Goal: Find specific page/section: Find specific page/section

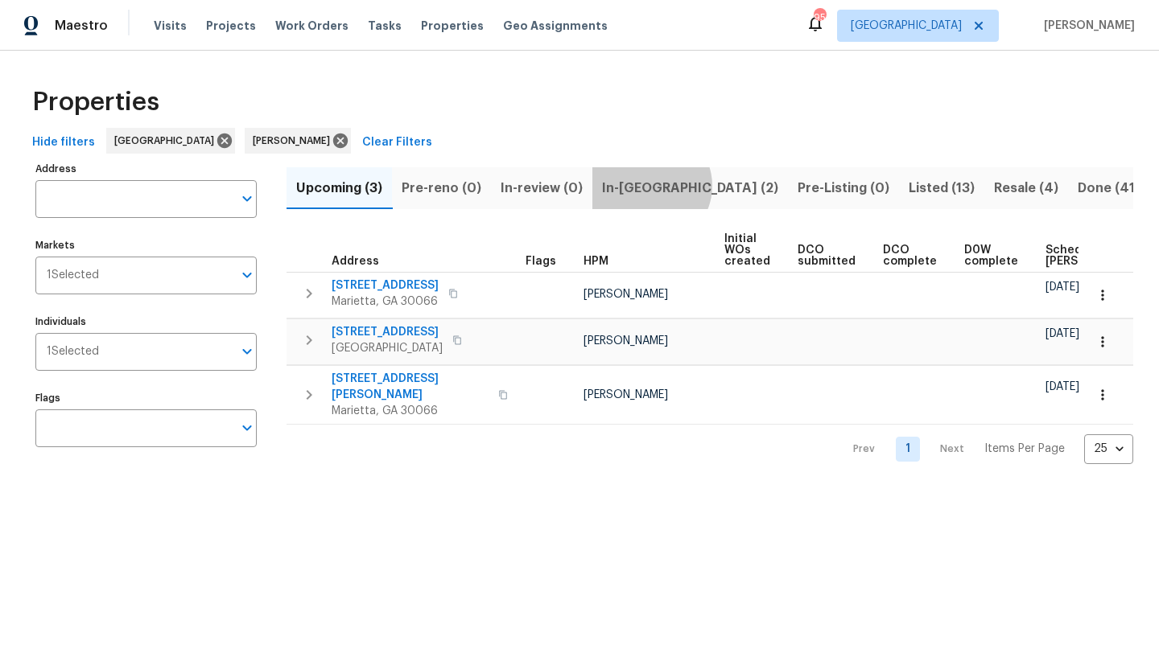
click at [647, 185] on span "In-[GEOGRAPHIC_DATA] (2)" at bounding box center [690, 188] width 176 height 23
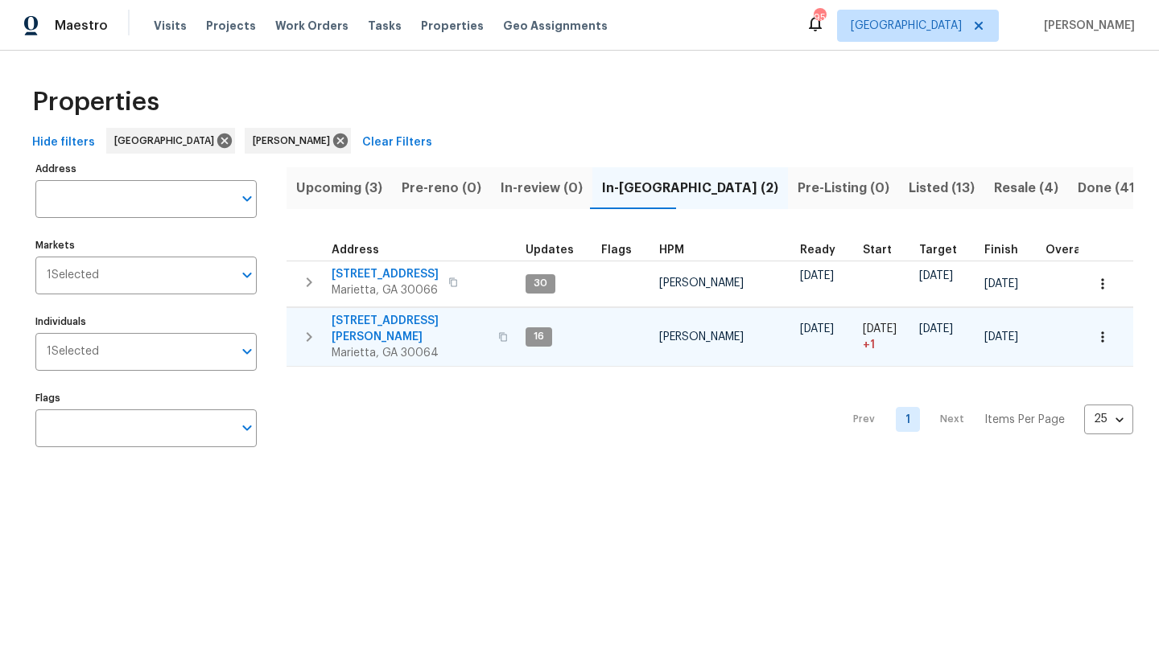
click at [410, 317] on span "[STREET_ADDRESS][PERSON_NAME]" at bounding box center [410, 329] width 157 height 32
click at [341, 188] on span "Upcoming (3)" at bounding box center [339, 188] width 86 height 23
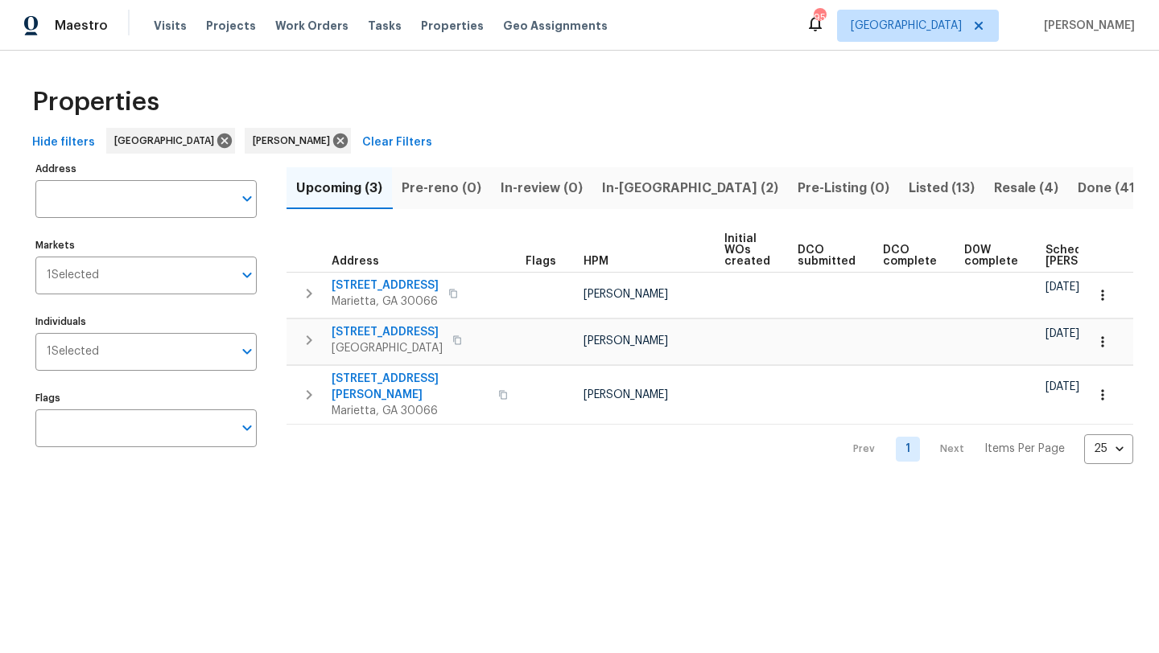
click at [654, 193] on span "In-reno (2)" at bounding box center [690, 188] width 176 height 23
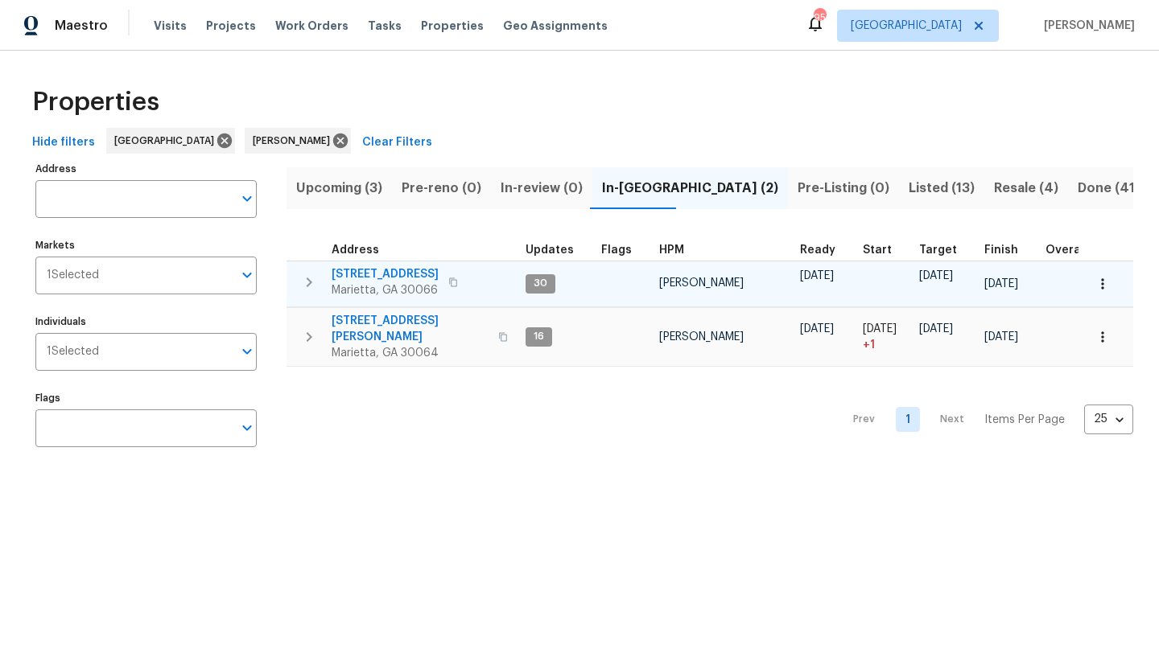
click at [374, 278] on span "692 Suholden Cir" at bounding box center [385, 274] width 107 height 16
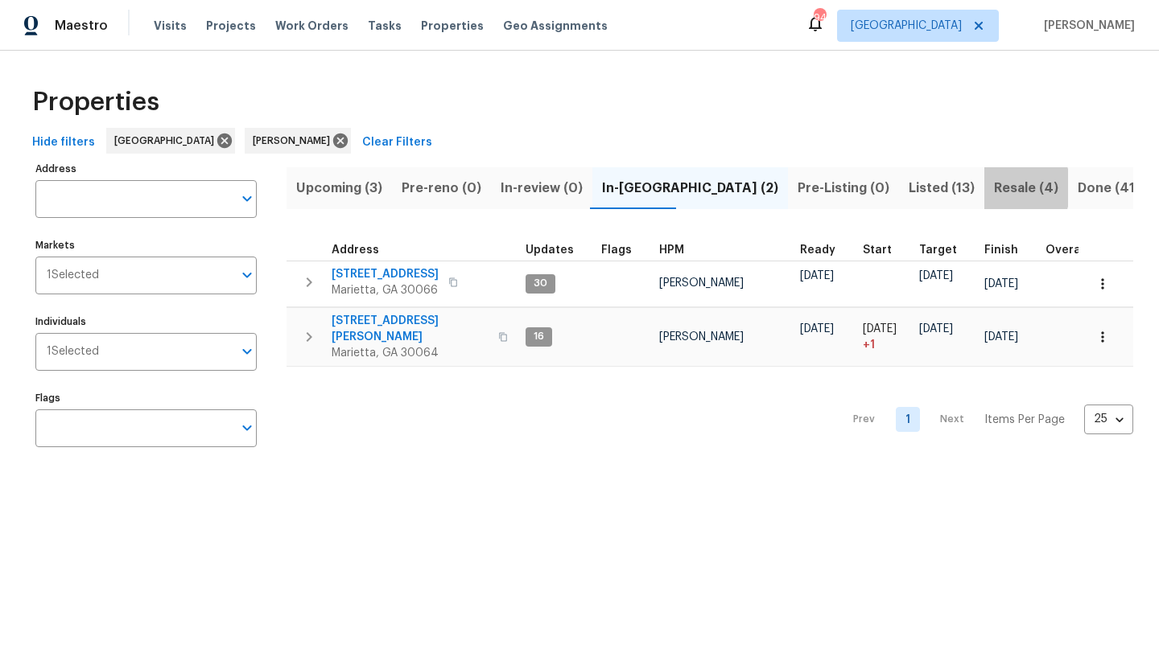
click at [994, 188] on span "Resale (4)" at bounding box center [1026, 188] width 64 height 23
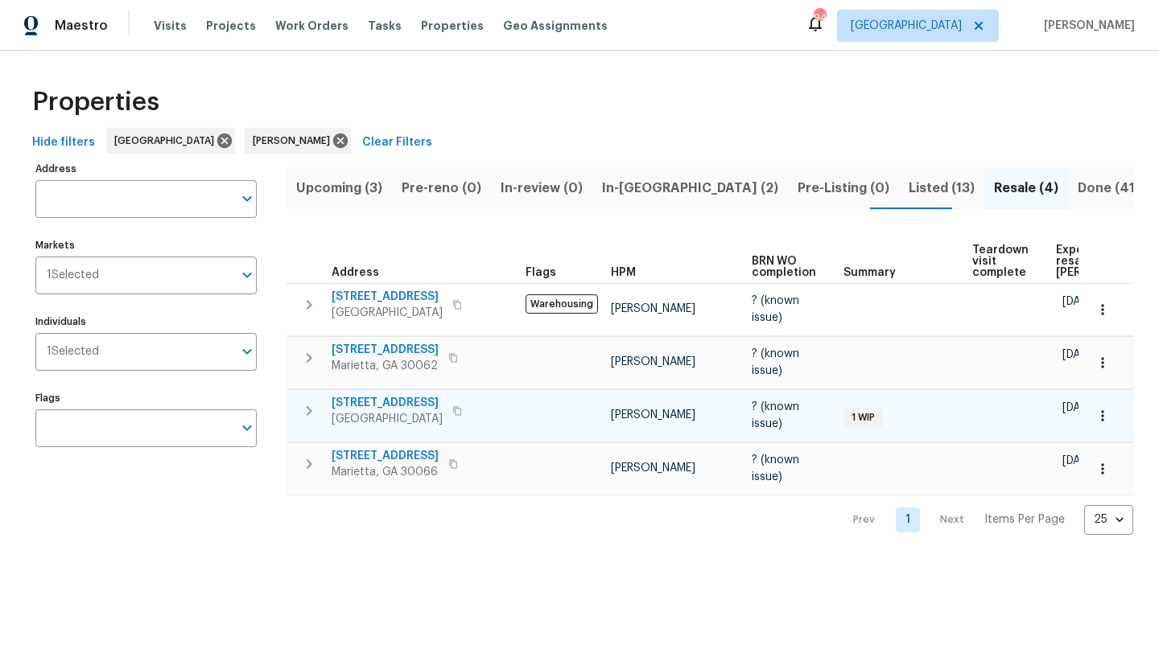
click at [419, 406] on span "3824 Vineyards Lake Cir NW # U-16" at bounding box center [387, 403] width 111 height 16
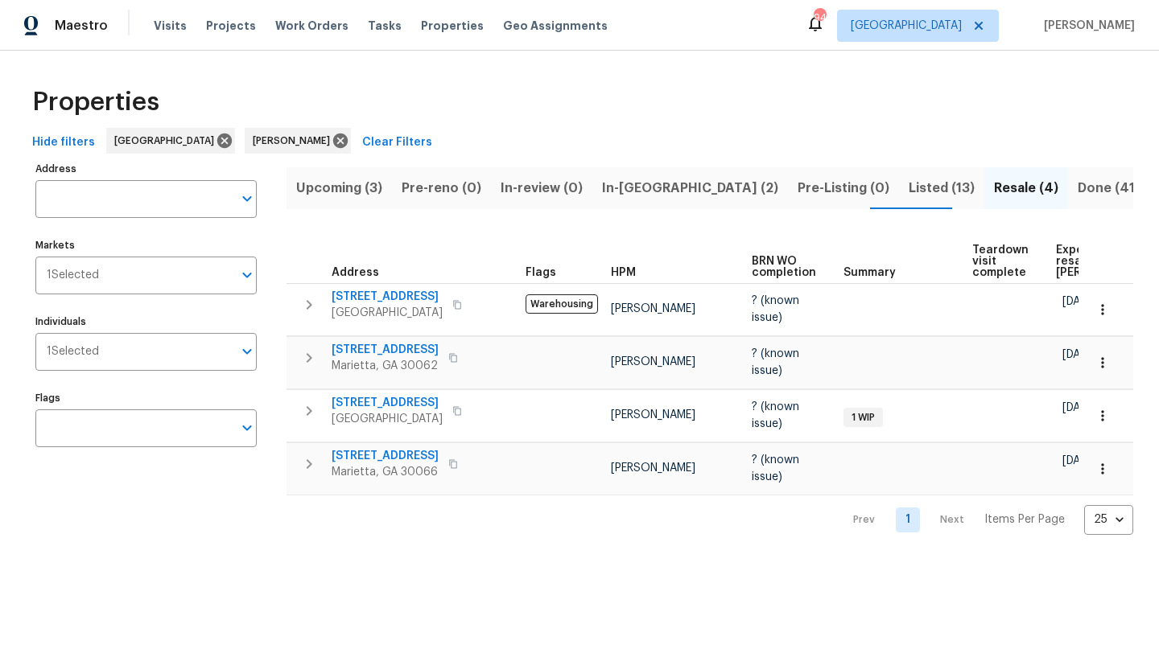
click at [610, 185] on span "In-reno (2)" at bounding box center [690, 188] width 176 height 23
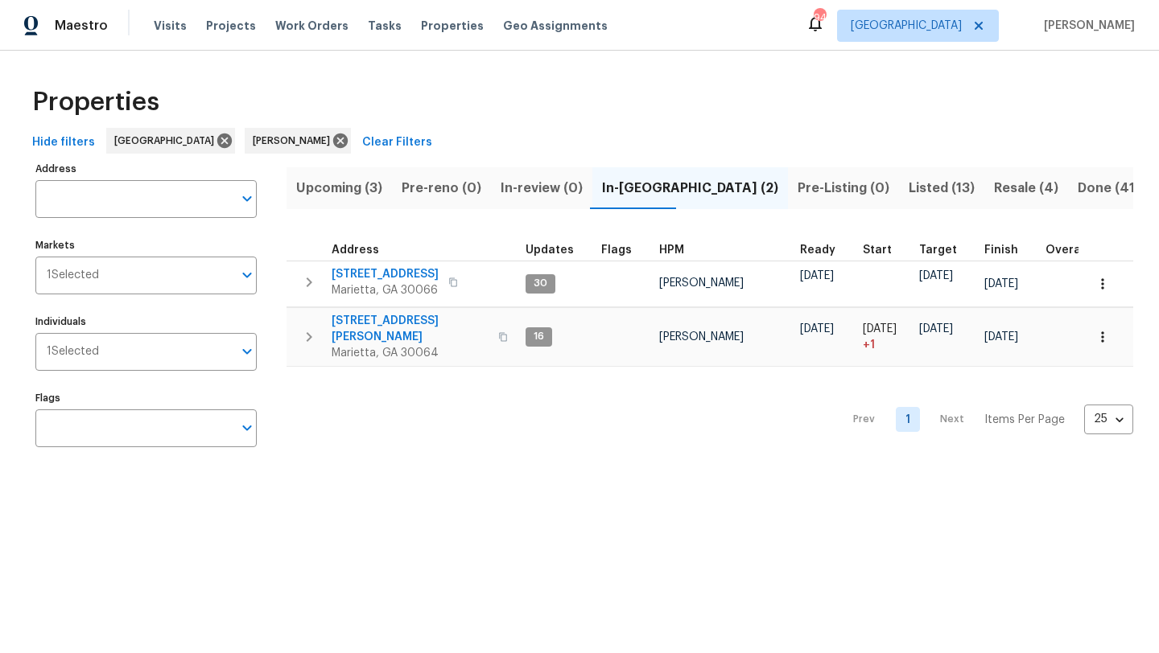
click at [373, 189] on span "Upcoming (3)" at bounding box center [339, 188] width 86 height 23
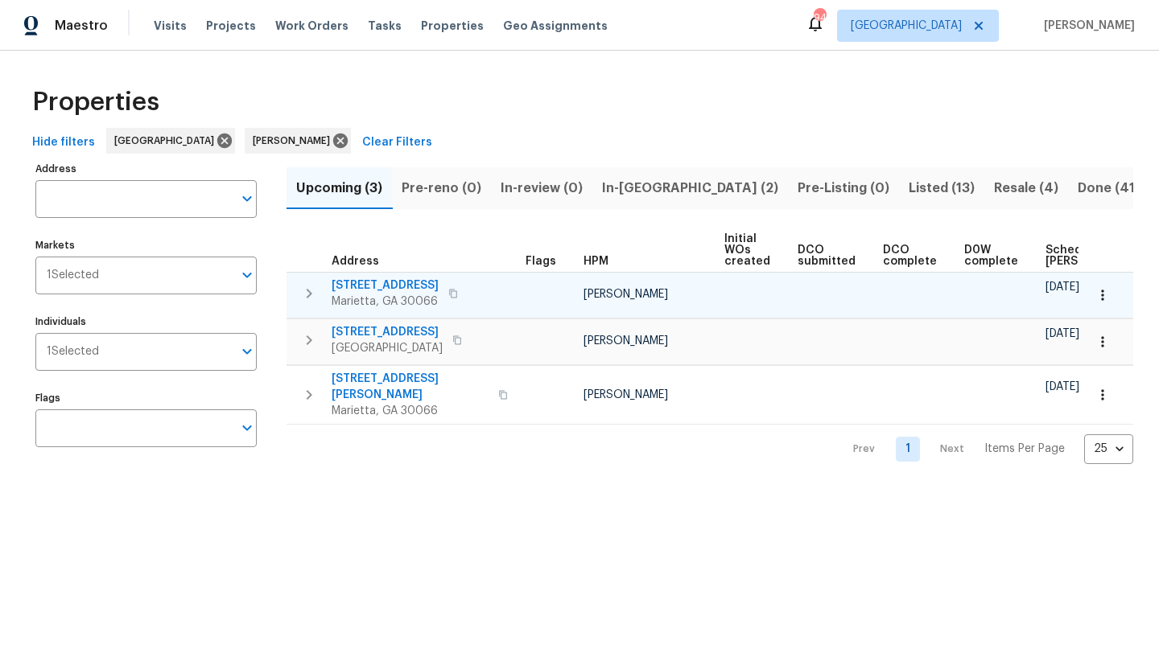
click at [399, 285] on span "180 Parkstone Way" at bounding box center [385, 286] width 107 height 16
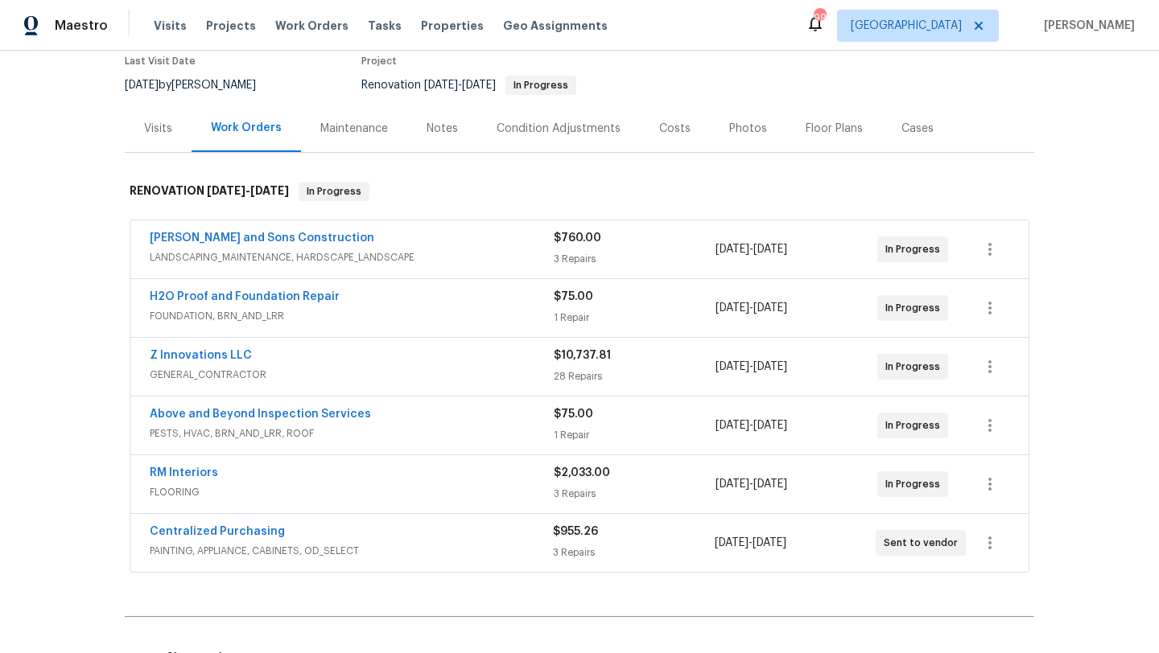
scroll to position [146, 0]
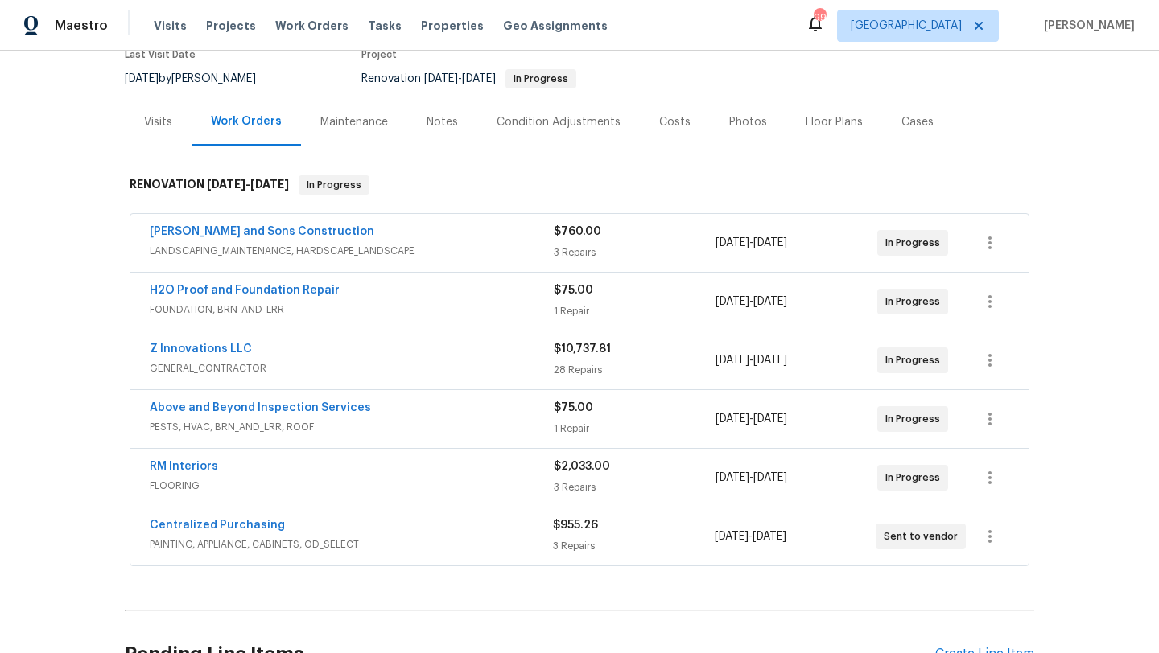
click at [417, 130] on div "Notes" at bounding box center [442, 121] width 70 height 47
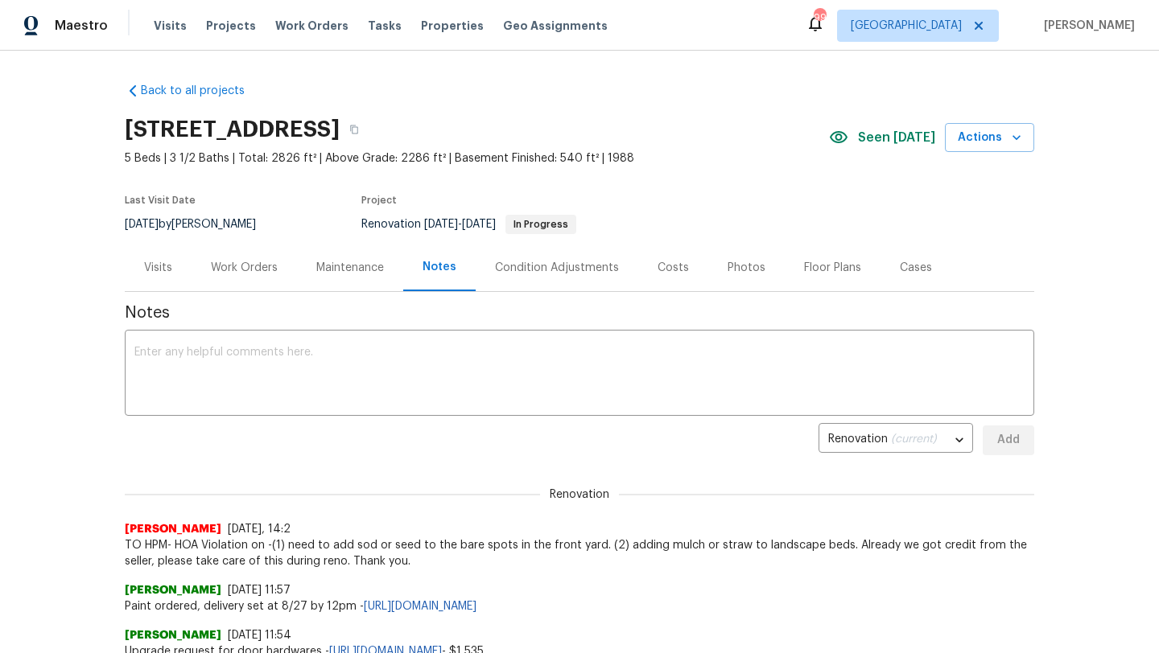
click at [249, 268] on div "Work Orders" at bounding box center [244, 268] width 67 height 16
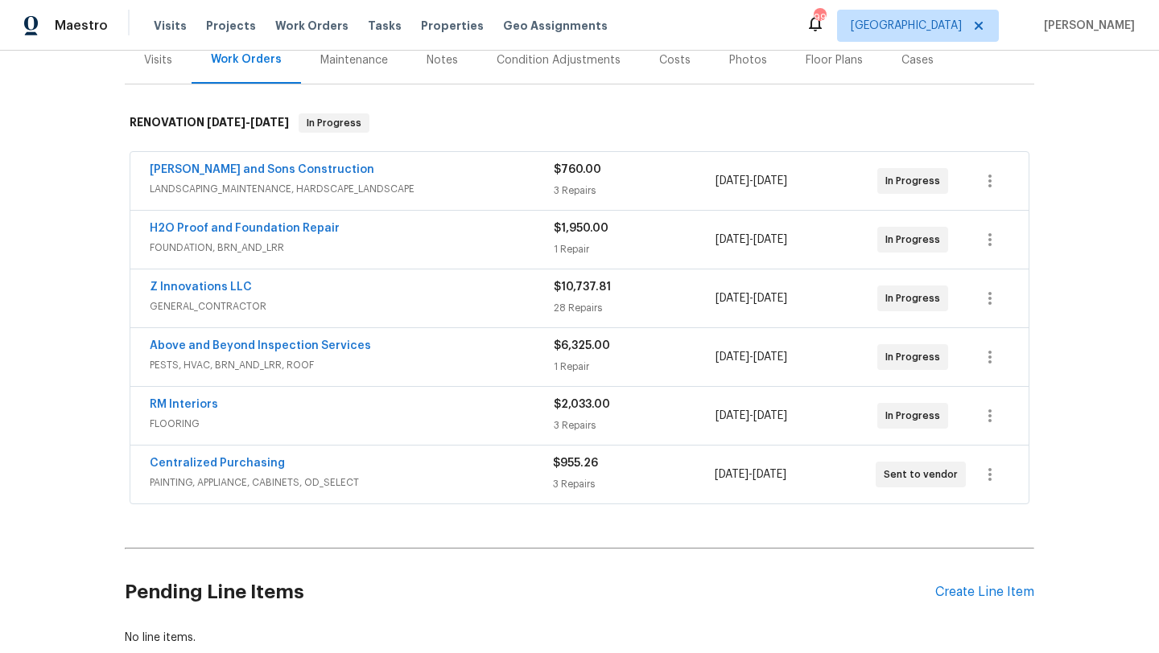
scroll to position [212, 0]
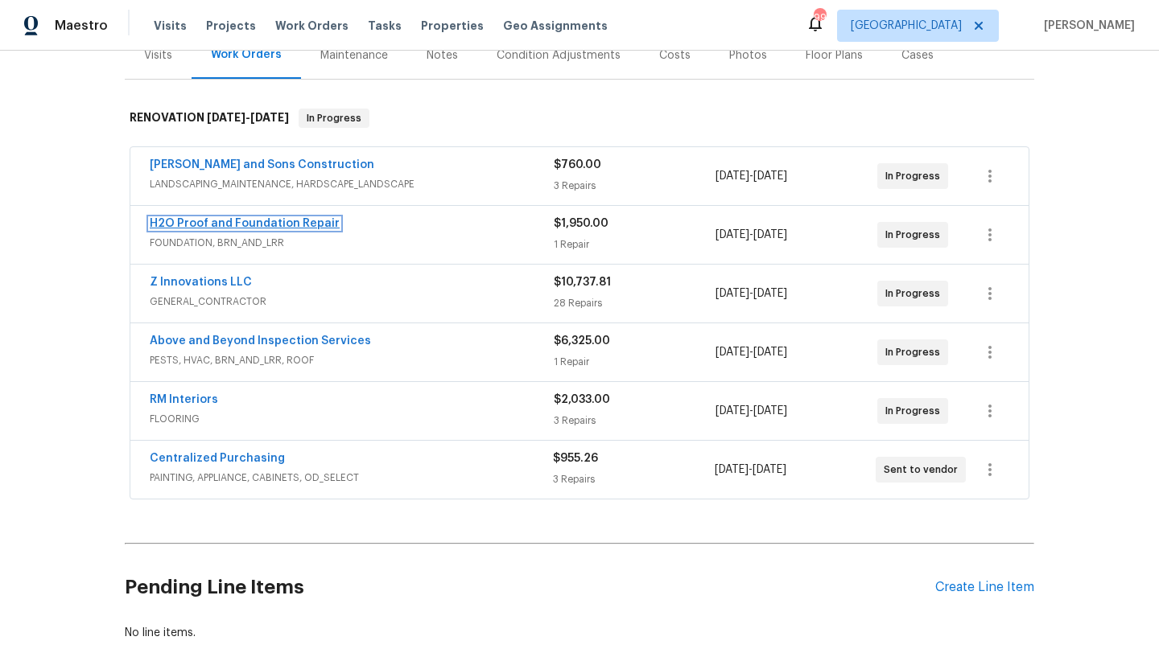
click at [310, 228] on link "H2O Proof and Foundation Repair" at bounding box center [245, 223] width 190 height 11
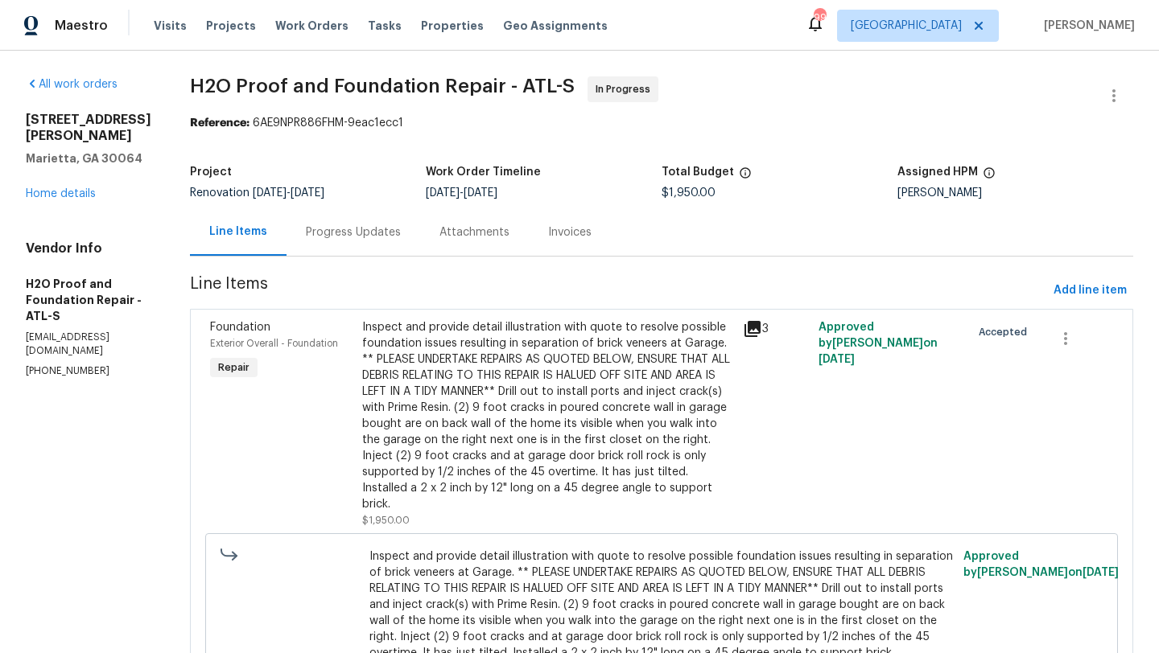
click at [306, 240] on div "Progress Updates" at bounding box center [353, 233] width 95 height 16
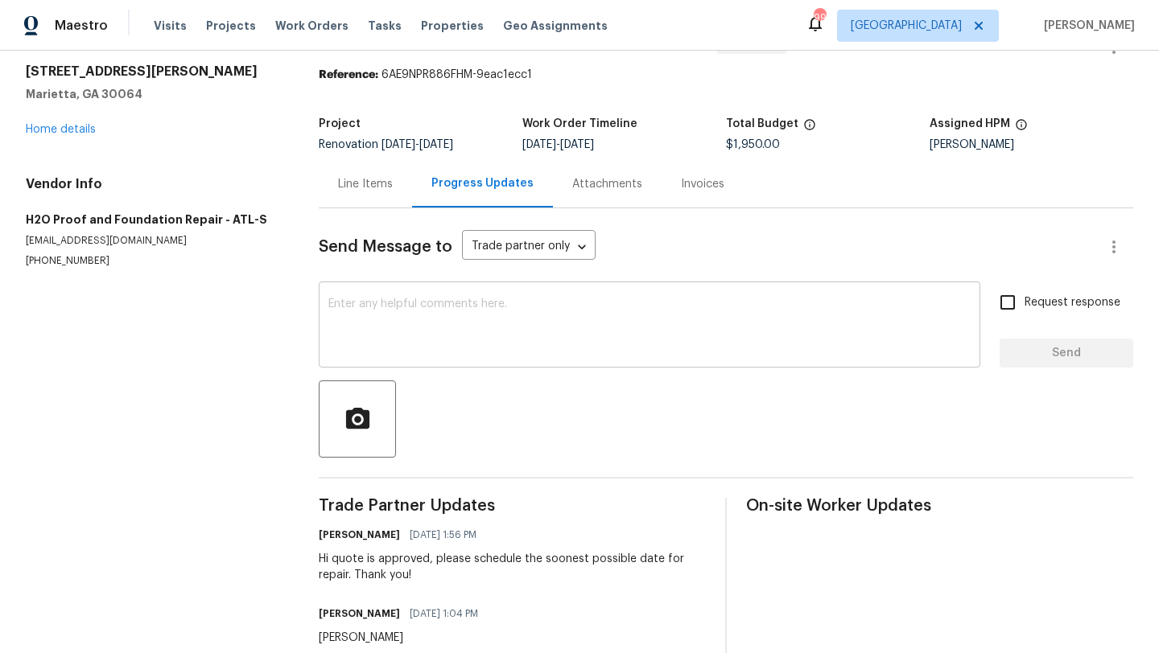
scroll to position [46, 0]
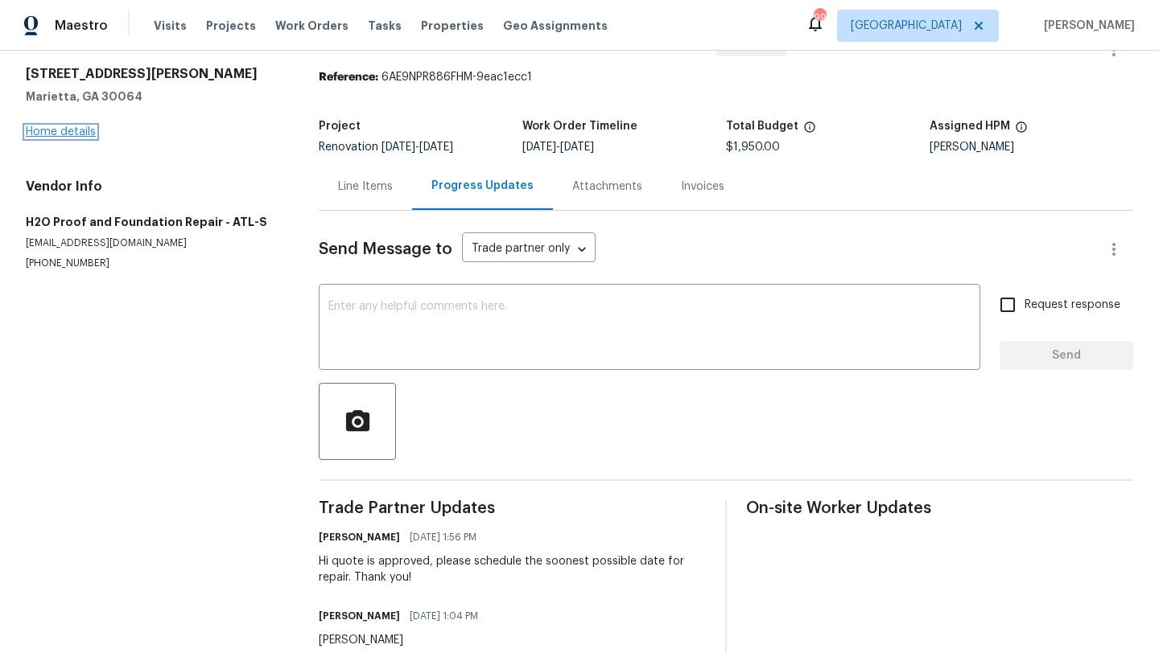
click at [44, 135] on link "Home details" at bounding box center [61, 131] width 70 height 11
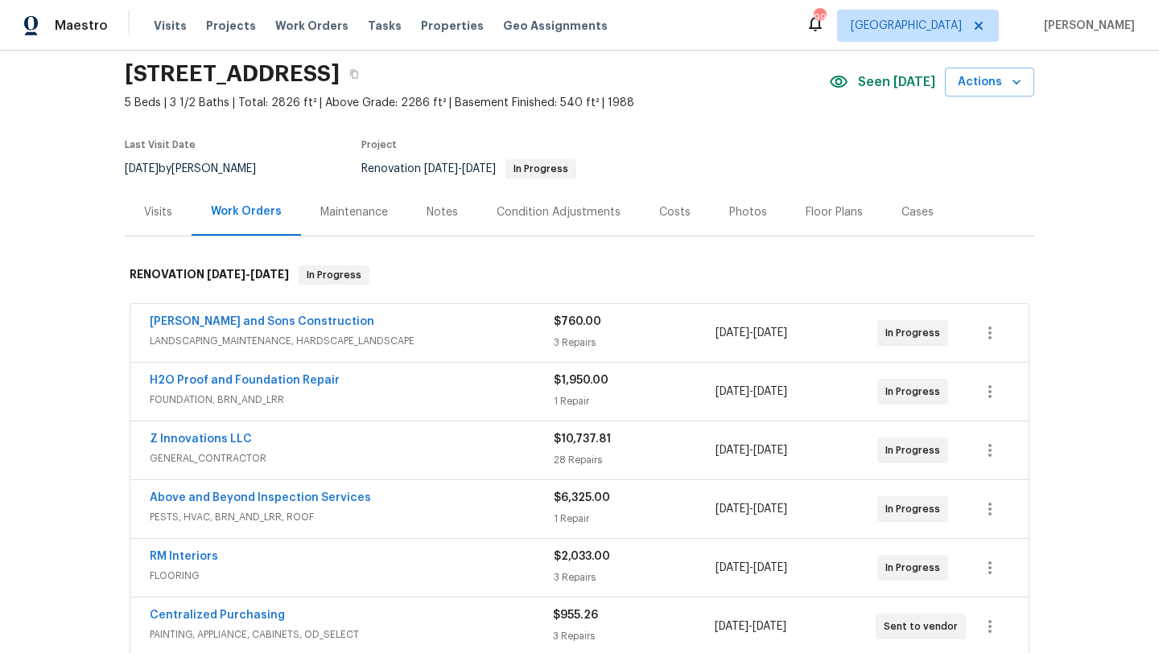
scroll to position [77, 0]
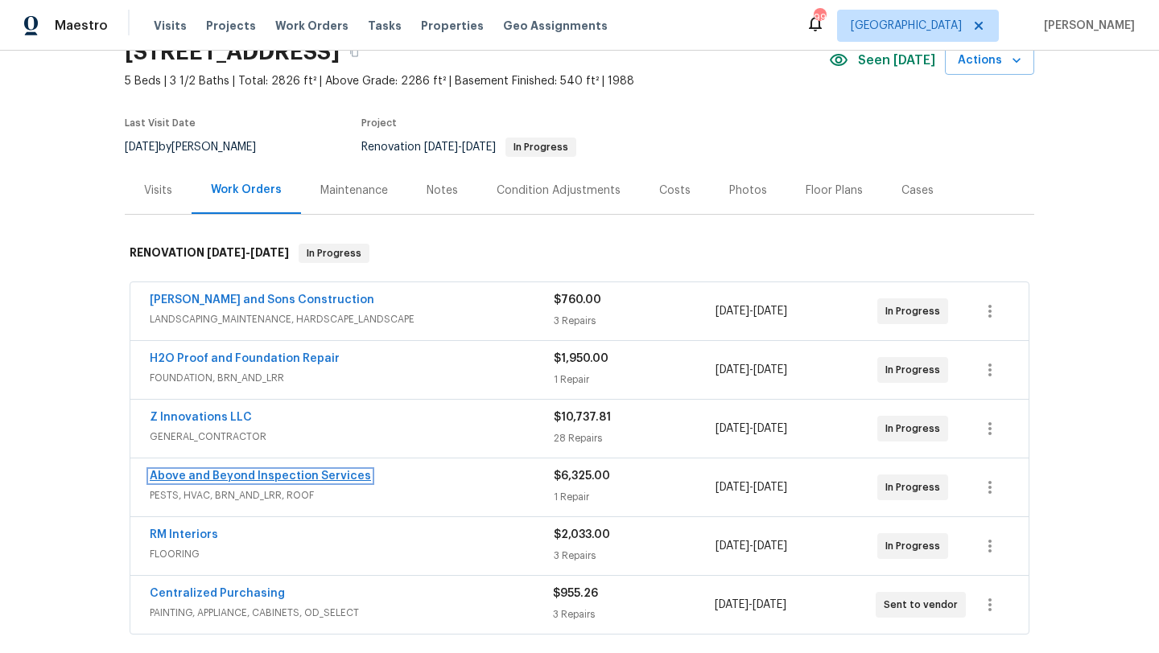
click at [282, 475] on link "Above and Beyond Inspection Services" at bounding box center [260, 476] width 221 height 11
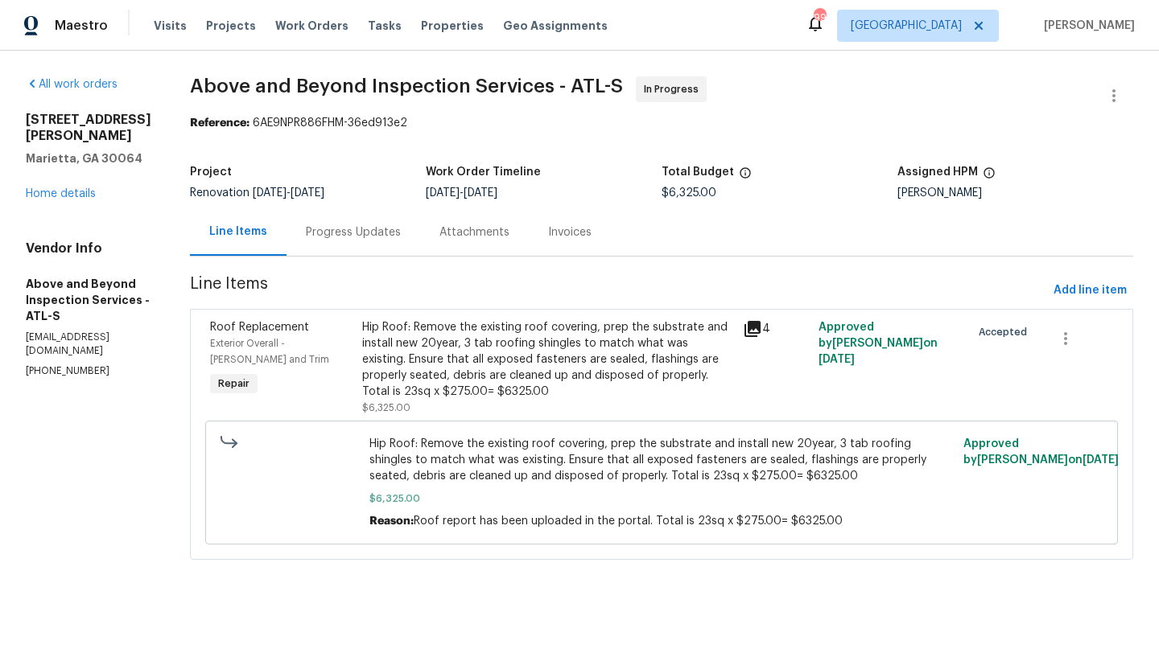
click at [391, 241] on div "Progress Updates" at bounding box center [353, 231] width 134 height 47
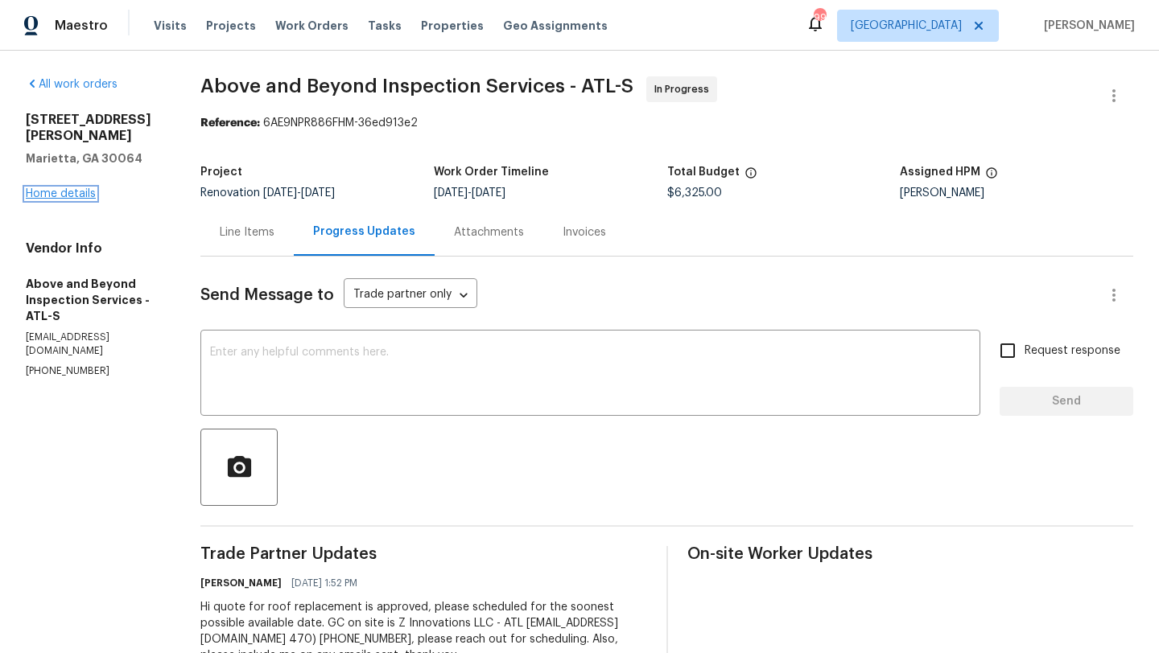
click at [79, 188] on link "Home details" at bounding box center [61, 193] width 70 height 11
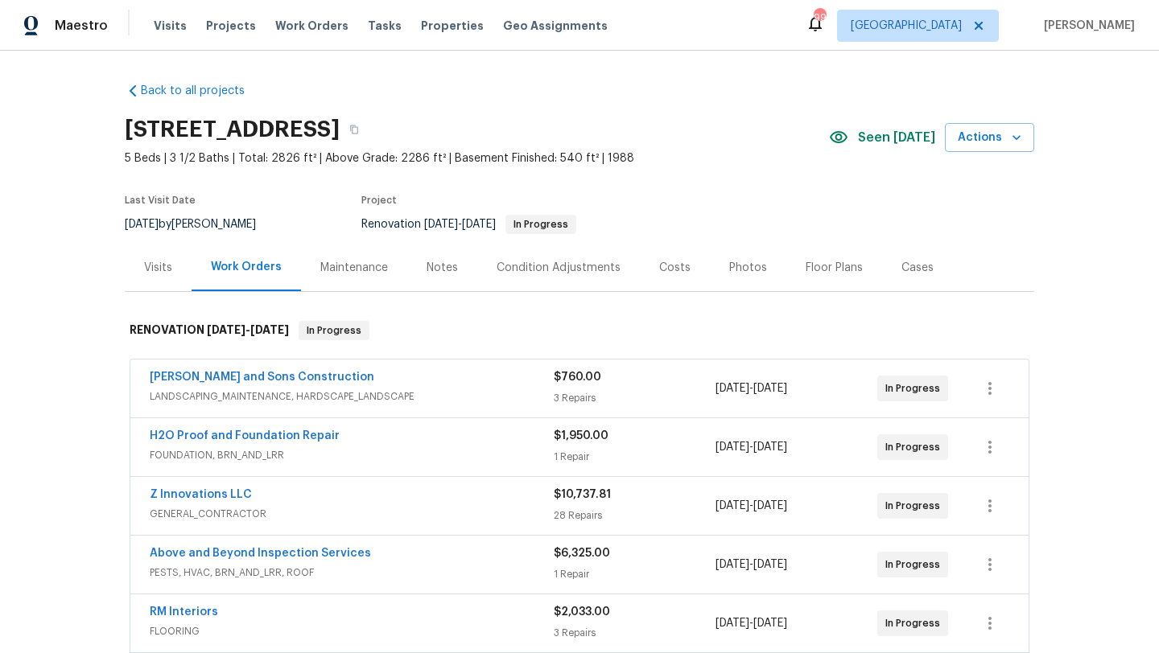
click at [149, 273] on div "Visits" at bounding box center [158, 268] width 28 height 16
click at [672, 270] on div "Costs" at bounding box center [674, 268] width 31 height 16
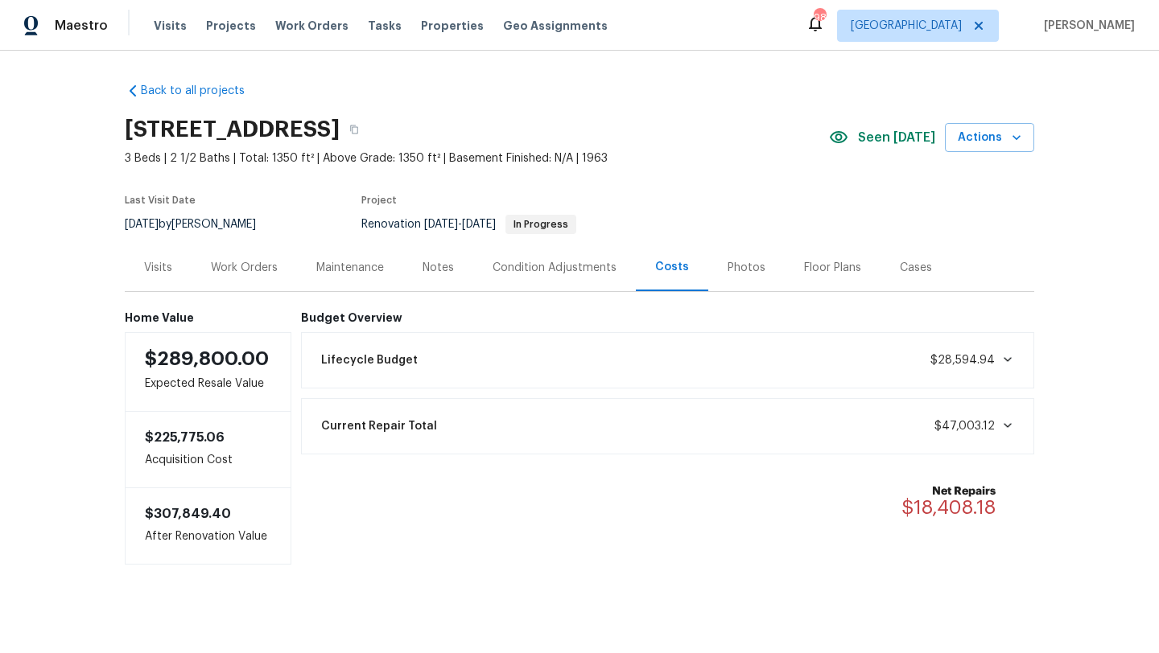
click at [265, 266] on div "Work Orders" at bounding box center [244, 268] width 67 height 16
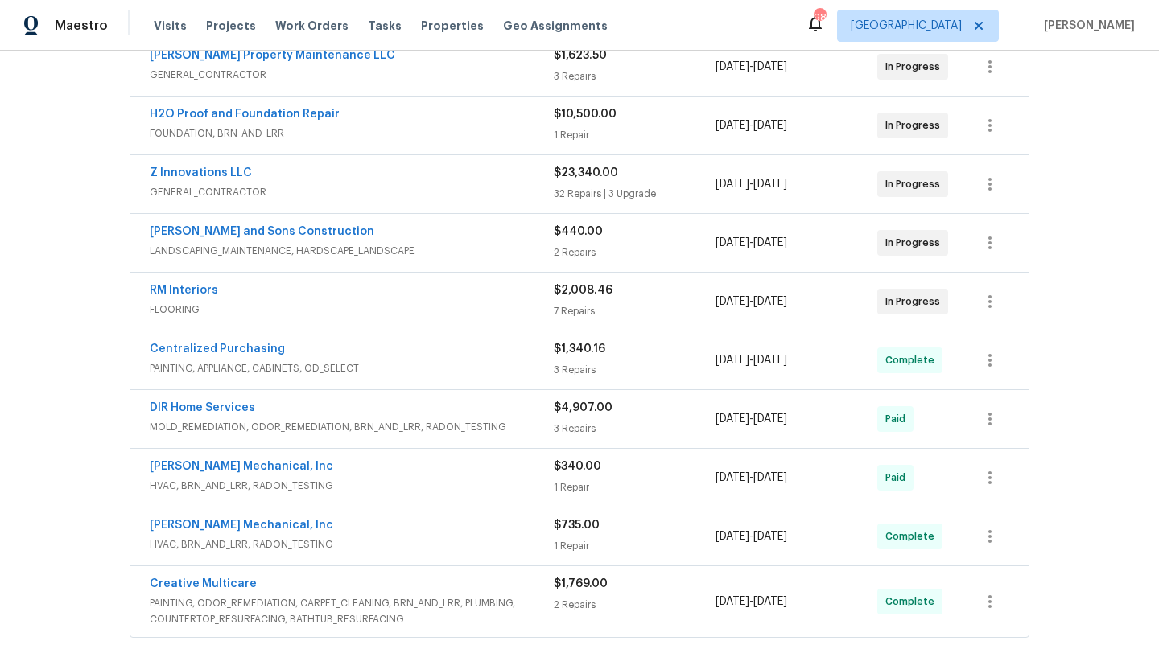
scroll to position [500, 0]
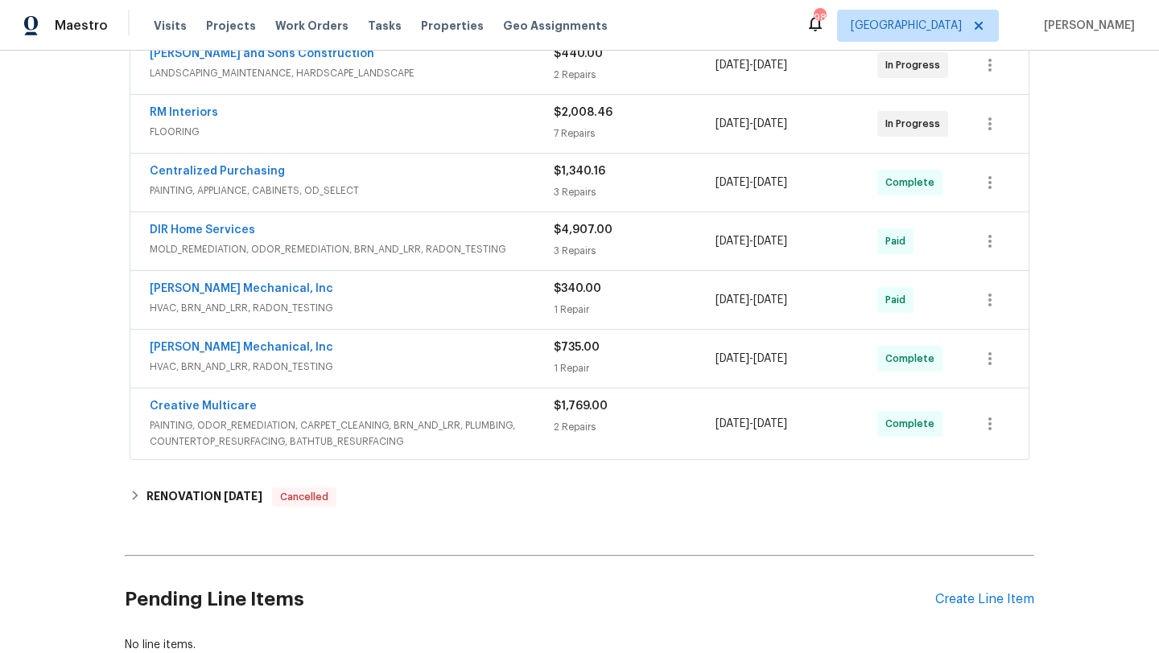
click at [472, 173] on div "Centralized Purchasing" at bounding box center [352, 172] width 404 height 19
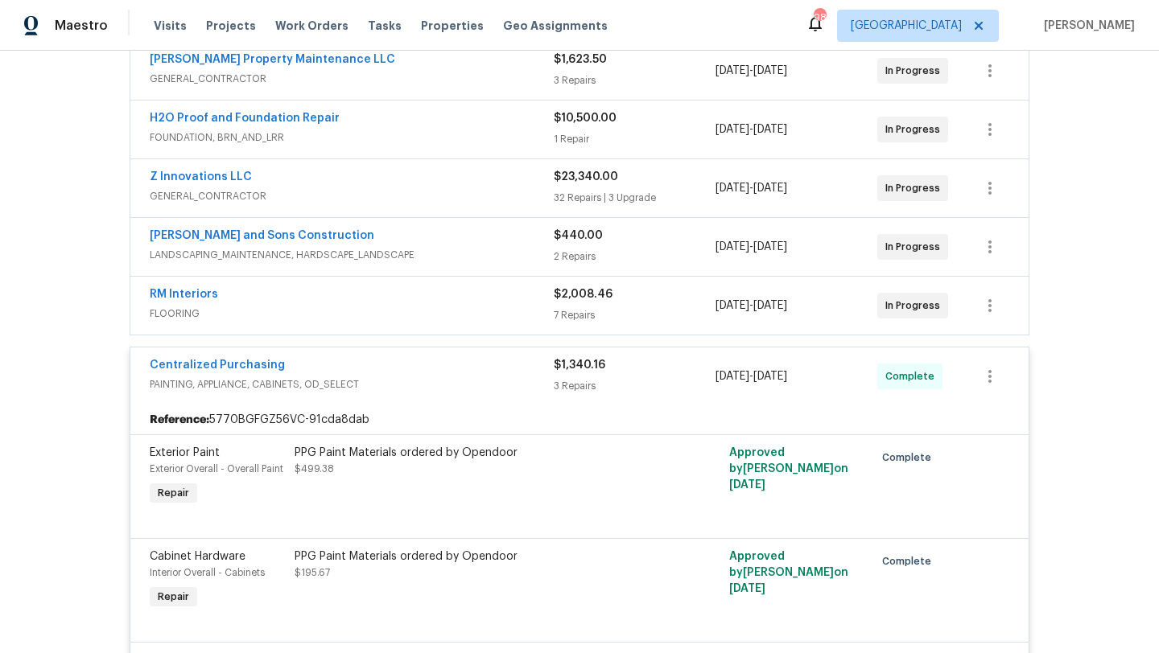
scroll to position [0, 0]
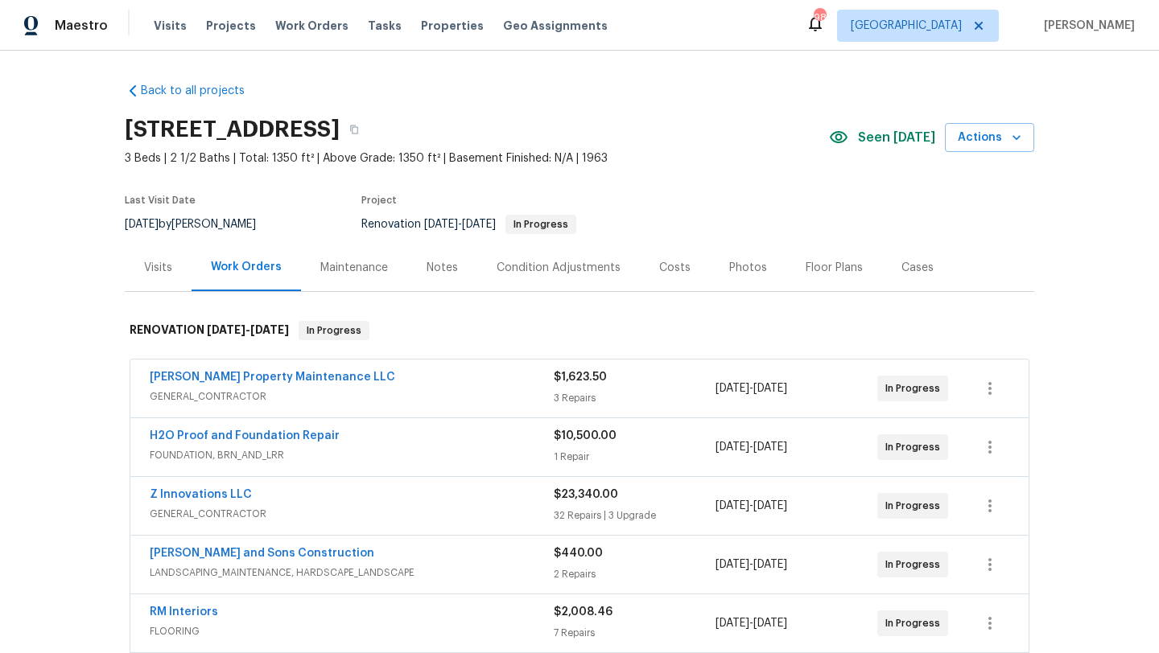
click at [660, 278] on div "Costs" at bounding box center [675, 267] width 70 height 47
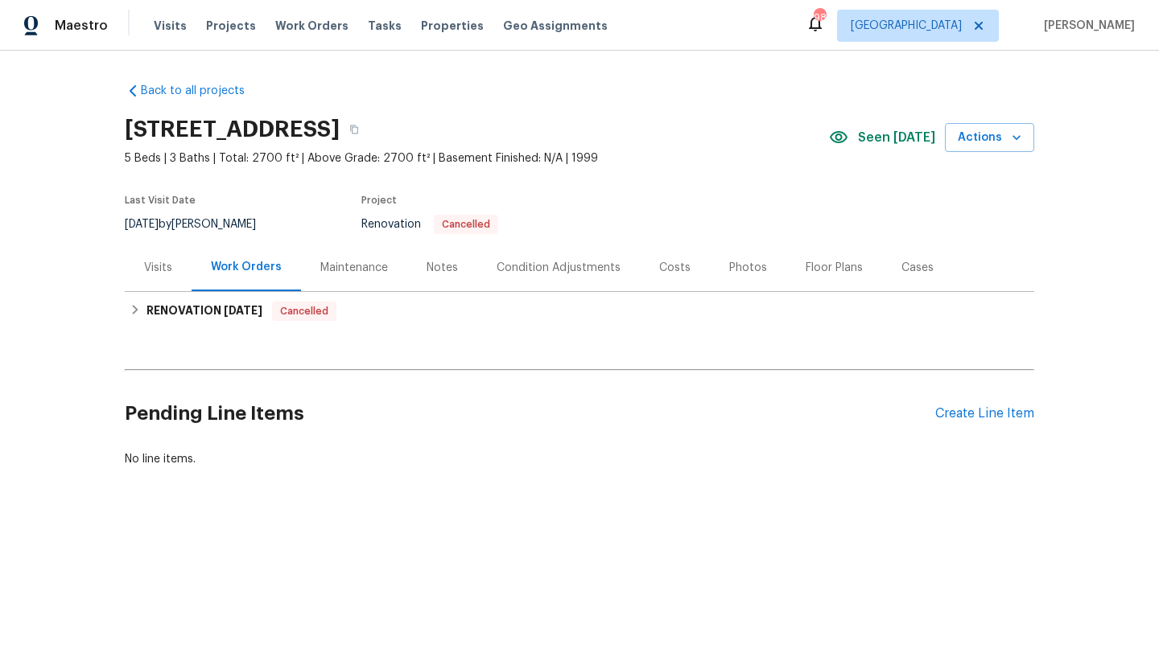
click at [159, 276] on div "Visits" at bounding box center [158, 267] width 67 height 47
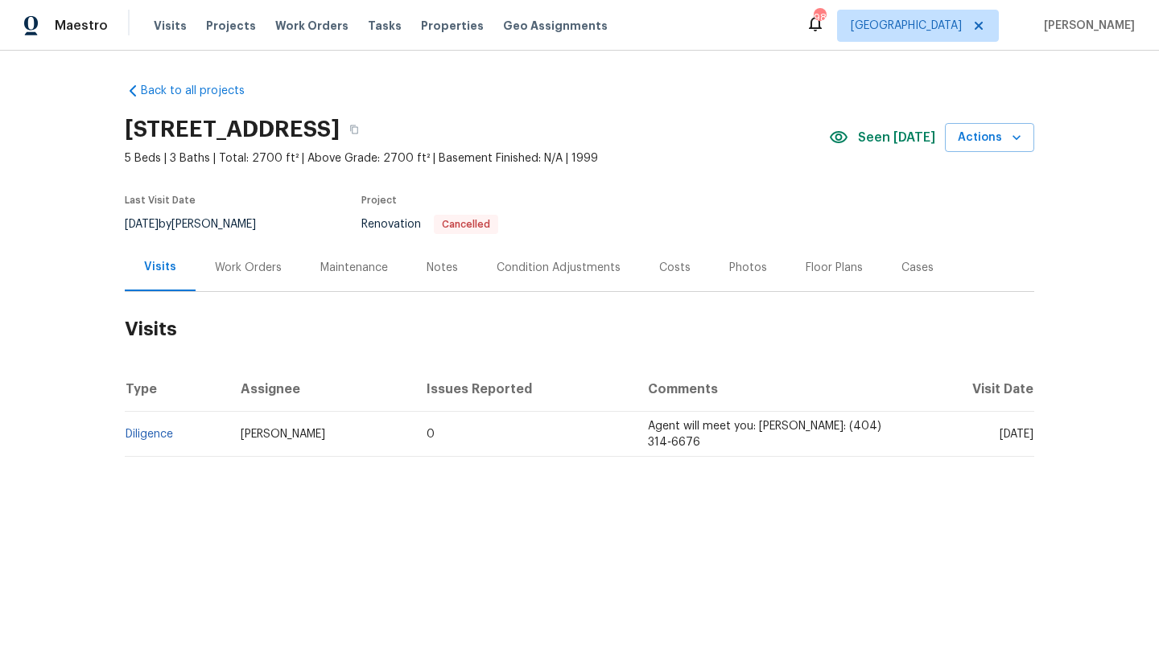
click at [447, 260] on div "Notes" at bounding box center [442, 268] width 31 height 16
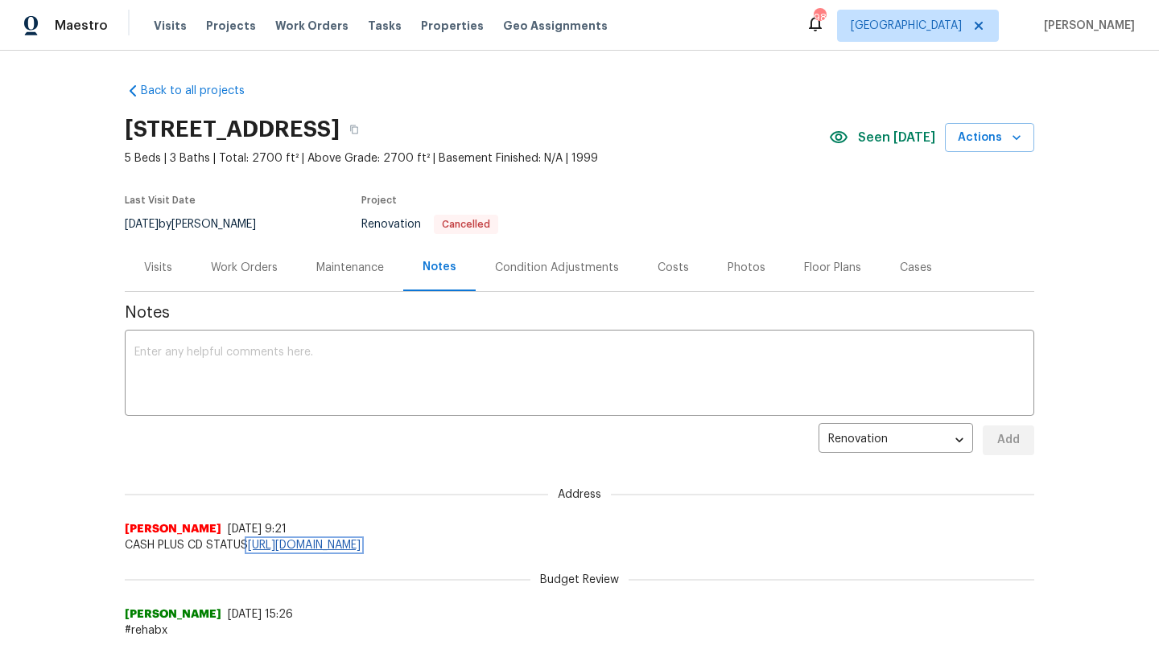
click at [348, 548] on link "[URL][DOMAIN_NAME]" at bounding box center [304, 545] width 113 height 11
